Goal: Browse casually: Explore the website without a specific task or goal

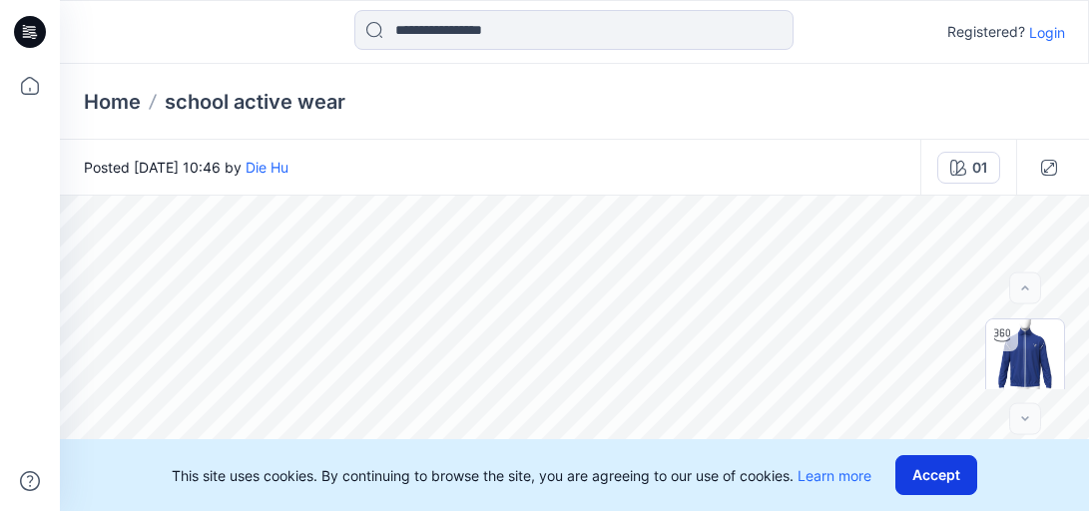
click at [924, 477] on button "Accept" at bounding box center [936, 475] width 82 height 40
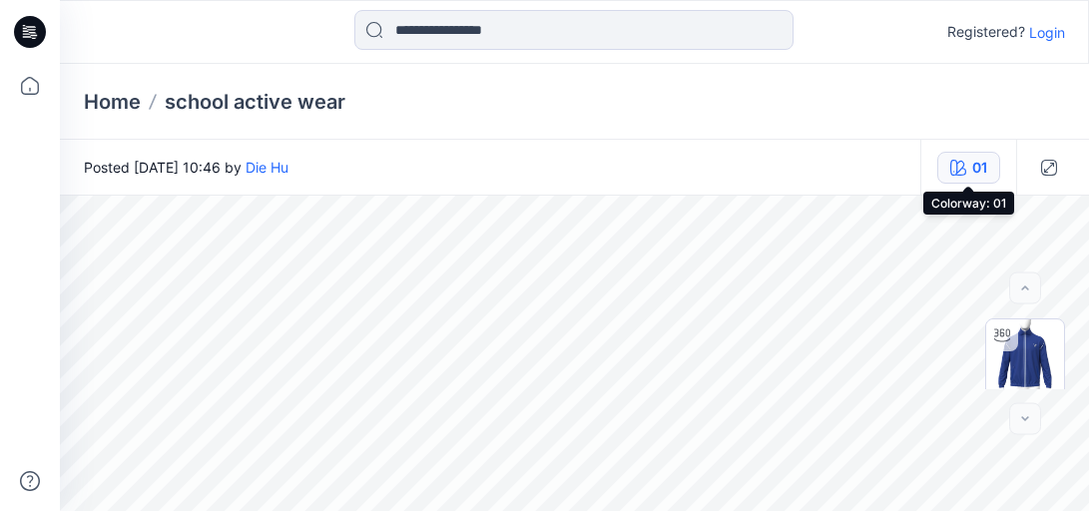
click at [968, 164] on button "01" at bounding box center [968, 168] width 63 height 32
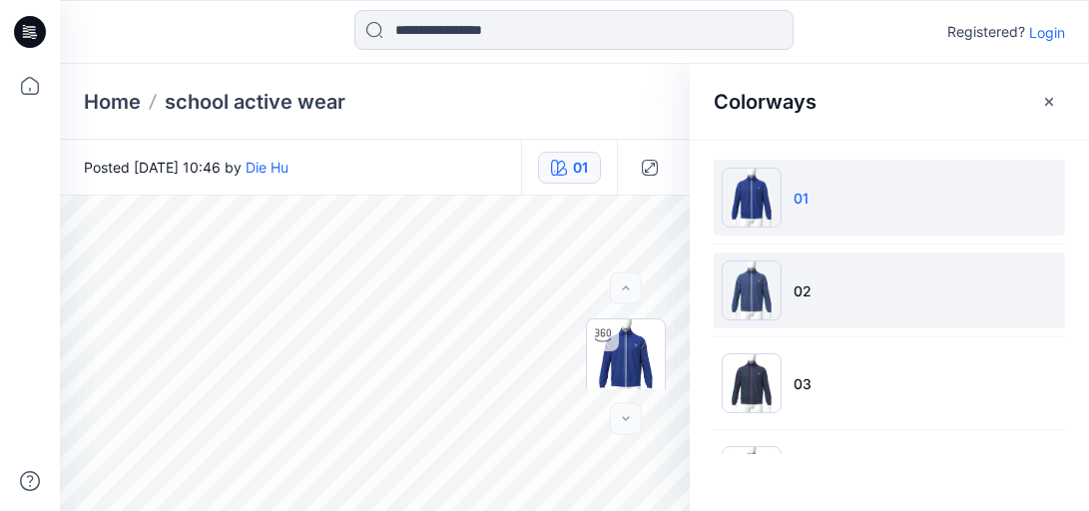
scroll to position [100, 0]
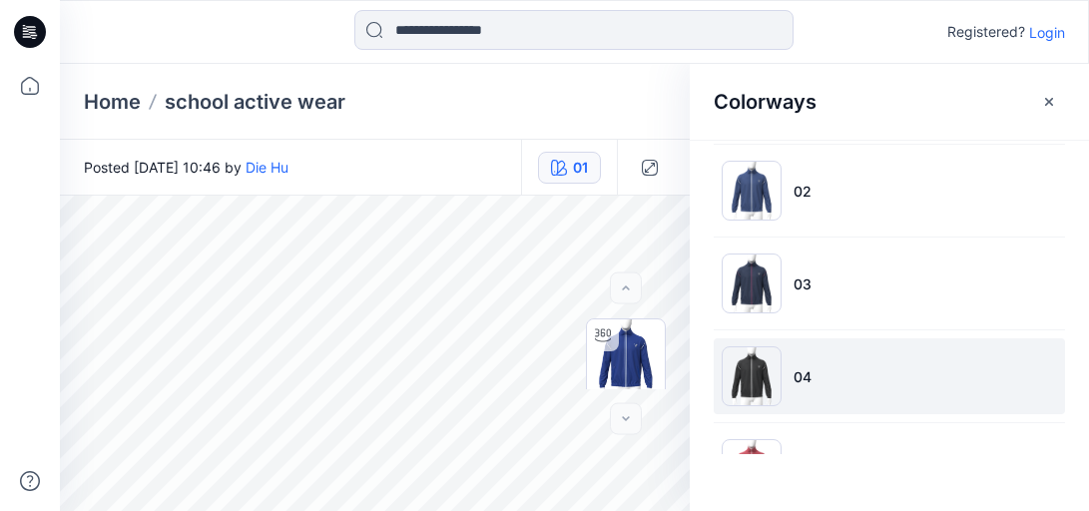
click at [748, 372] on img at bounding box center [752, 376] width 60 height 60
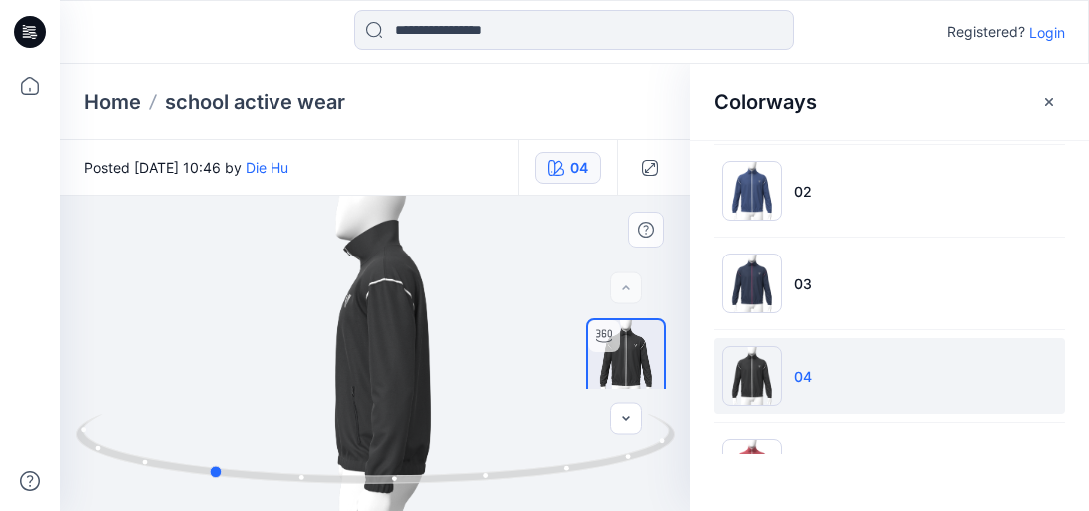
drag, startPoint x: 478, startPoint y: 359, endPoint x: 104, endPoint y: 351, distance: 374.5
click at [122, 367] on div at bounding box center [375, 353] width 630 height 315
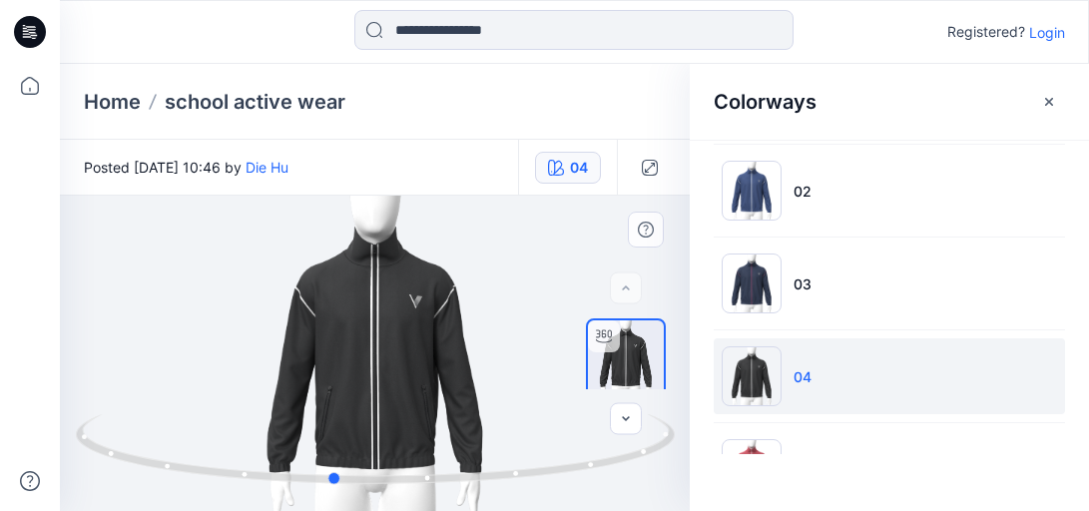
drag, startPoint x: 535, startPoint y: 369, endPoint x: 251, endPoint y: 391, distance: 285.4
click at [251, 391] on div at bounding box center [375, 353] width 630 height 315
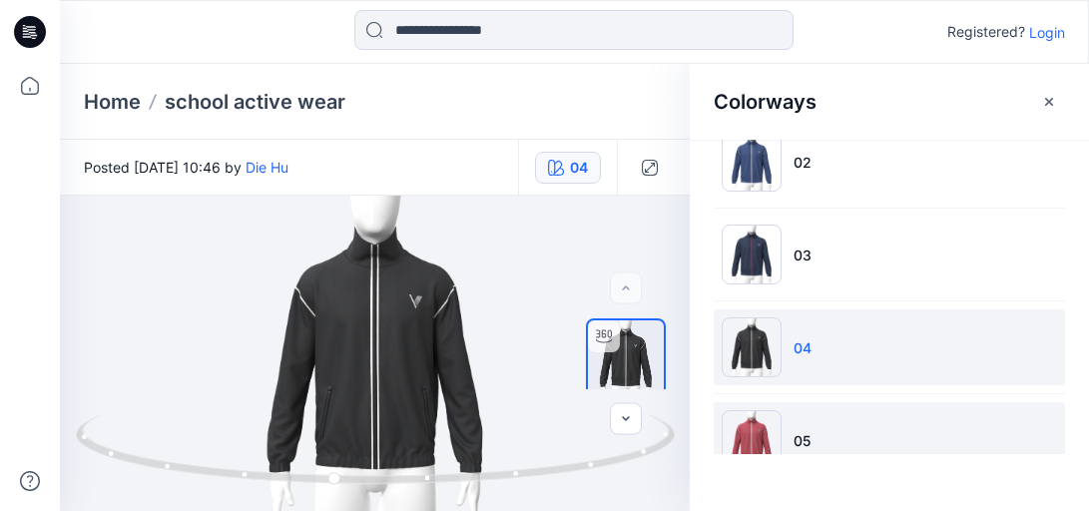
scroll to position [189, 0]
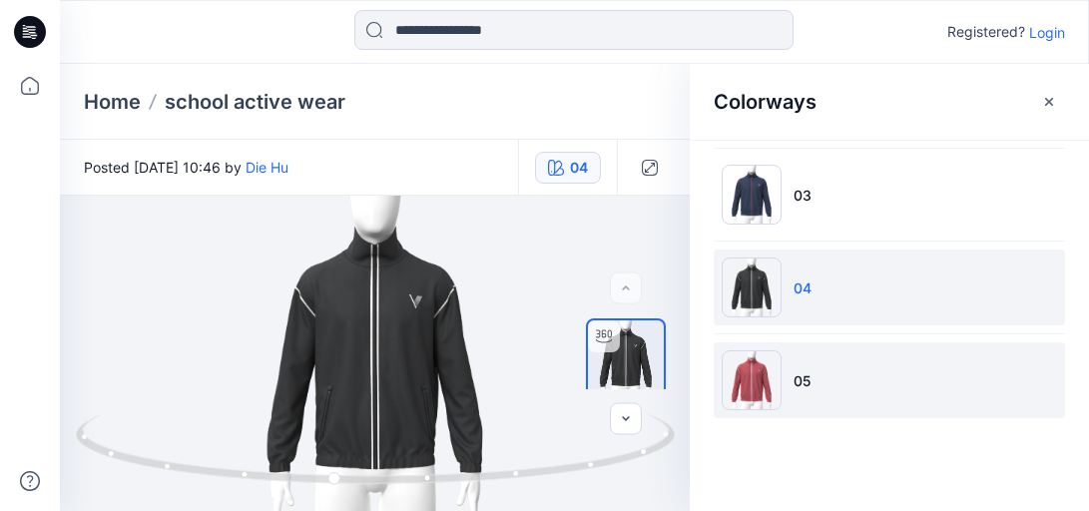
click at [757, 386] on img at bounding box center [752, 380] width 60 height 60
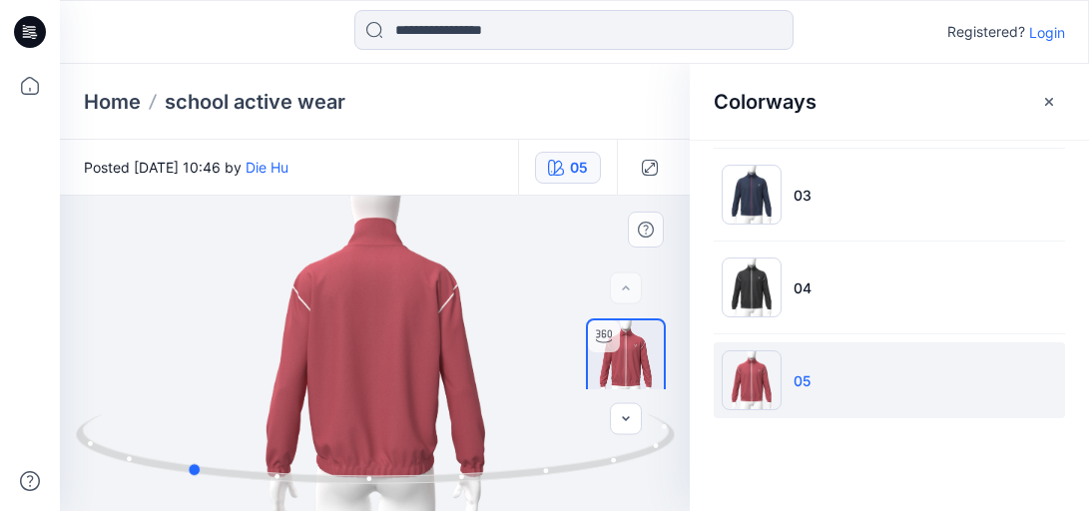
drag, startPoint x: 454, startPoint y: 307, endPoint x: 268, endPoint y: 308, distance: 186.7
click at [268, 308] on div at bounding box center [375, 353] width 630 height 315
drag, startPoint x: 492, startPoint y: 318, endPoint x: 175, endPoint y: 328, distance: 317.6
click at [208, 335] on div at bounding box center [375, 353] width 630 height 315
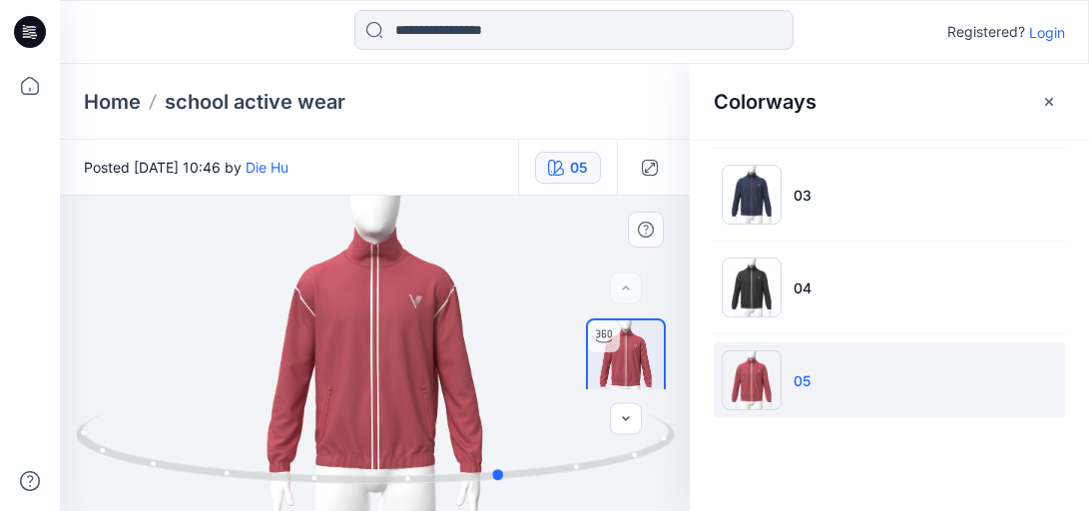
drag, startPoint x: 518, startPoint y: 310, endPoint x: 380, endPoint y: 311, distance: 137.8
click at [480, 316] on div at bounding box center [375, 353] width 630 height 315
drag, startPoint x: 323, startPoint y: 338, endPoint x: 239, endPoint y: 333, distance: 85.0
click at [271, 347] on div at bounding box center [375, 353] width 630 height 315
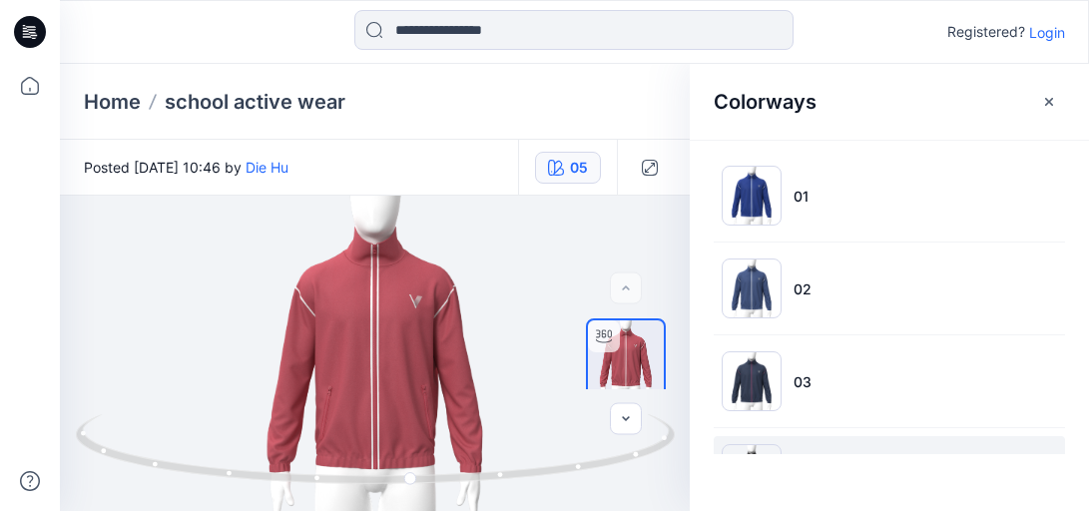
scroll to position [0, 0]
